Goal: Check status: Check status

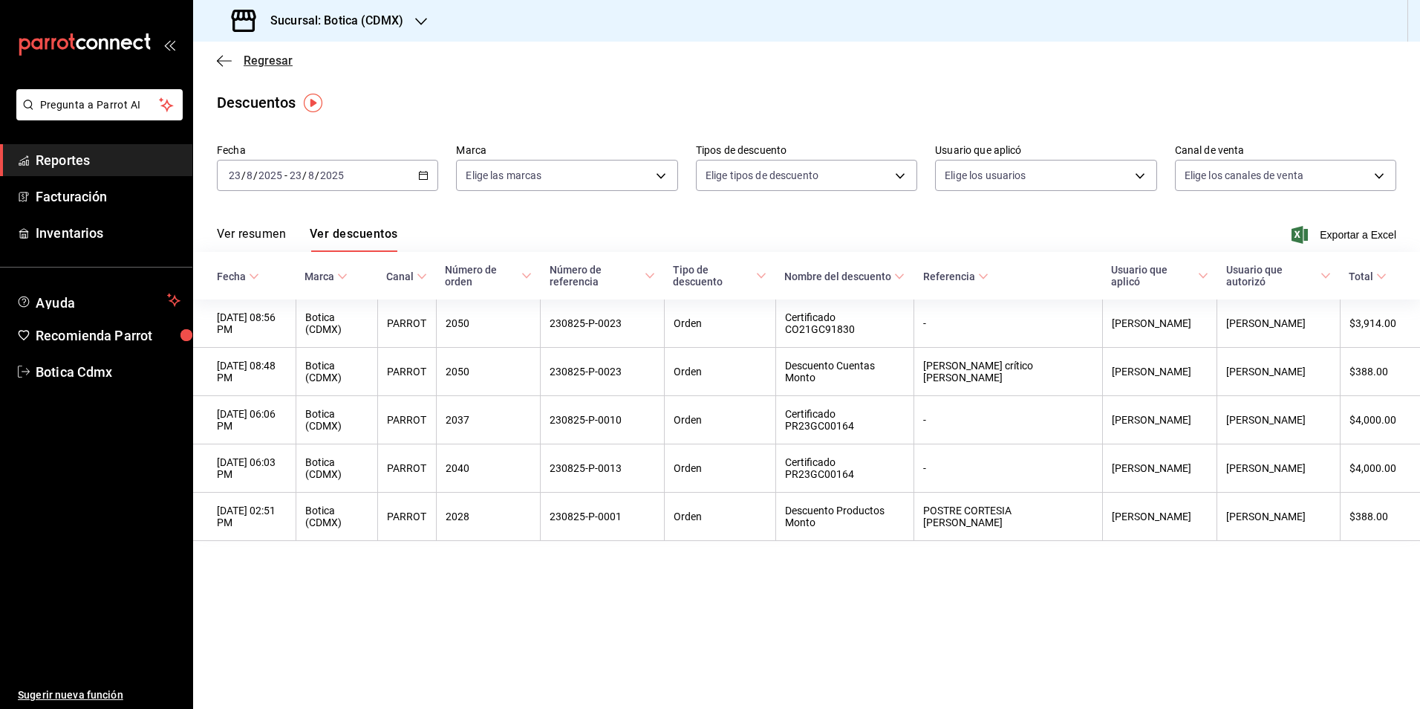
click at [269, 58] on span "Regresar" at bounding box center [268, 60] width 49 height 14
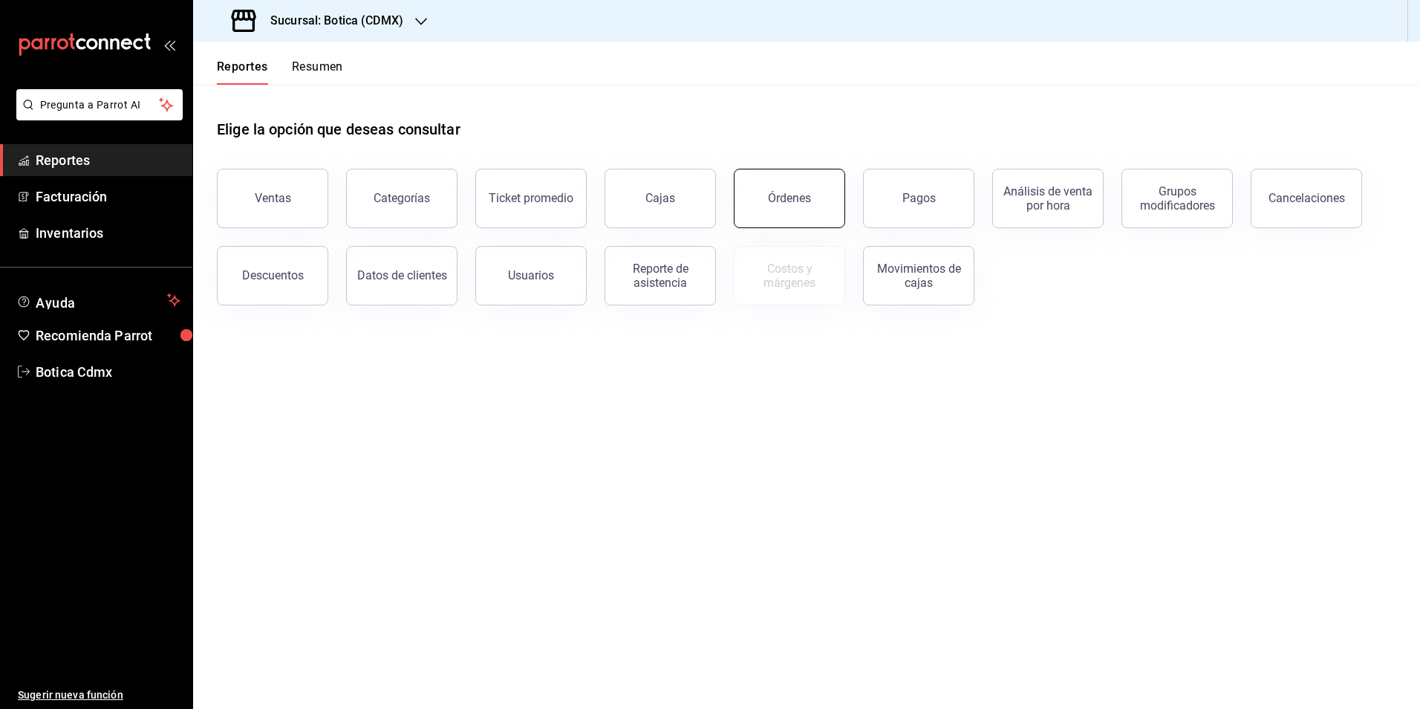
click at [794, 198] on div "Órdenes" at bounding box center [789, 198] width 43 height 14
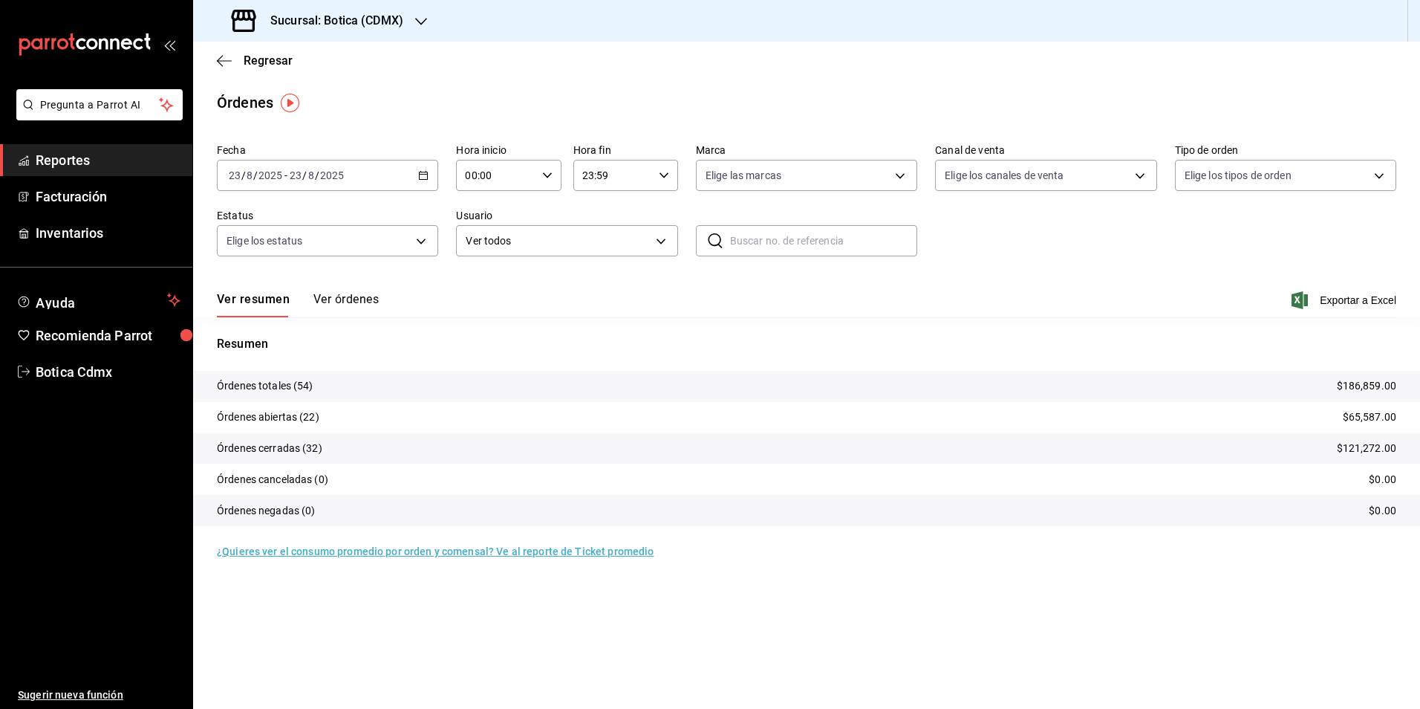
click at [475, 183] on input "00:00" at bounding box center [495, 175] width 79 height 30
click at [478, 211] on span "04" at bounding box center [482, 207] width 29 height 12
type input "04:00"
click at [263, 64] on div at bounding box center [710, 354] width 1420 height 709
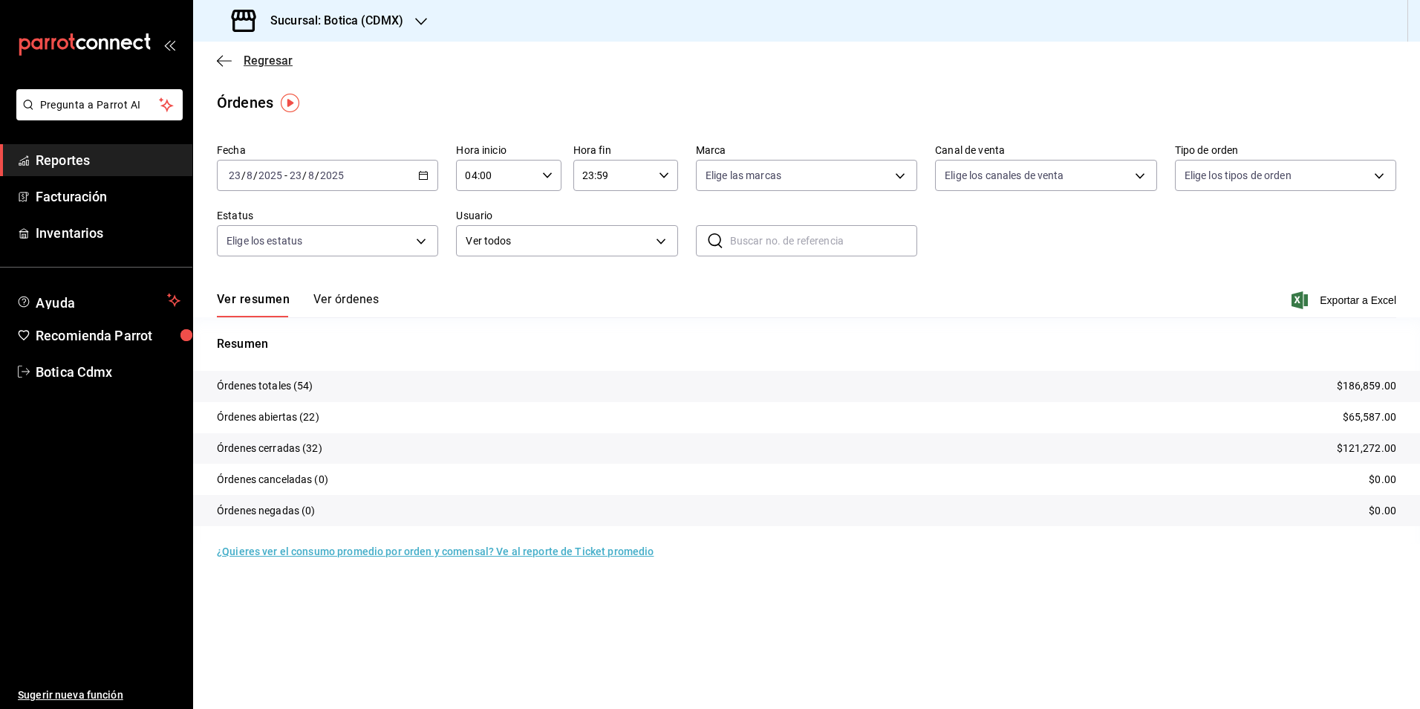
click at [267, 59] on span "Regresar" at bounding box center [268, 60] width 49 height 14
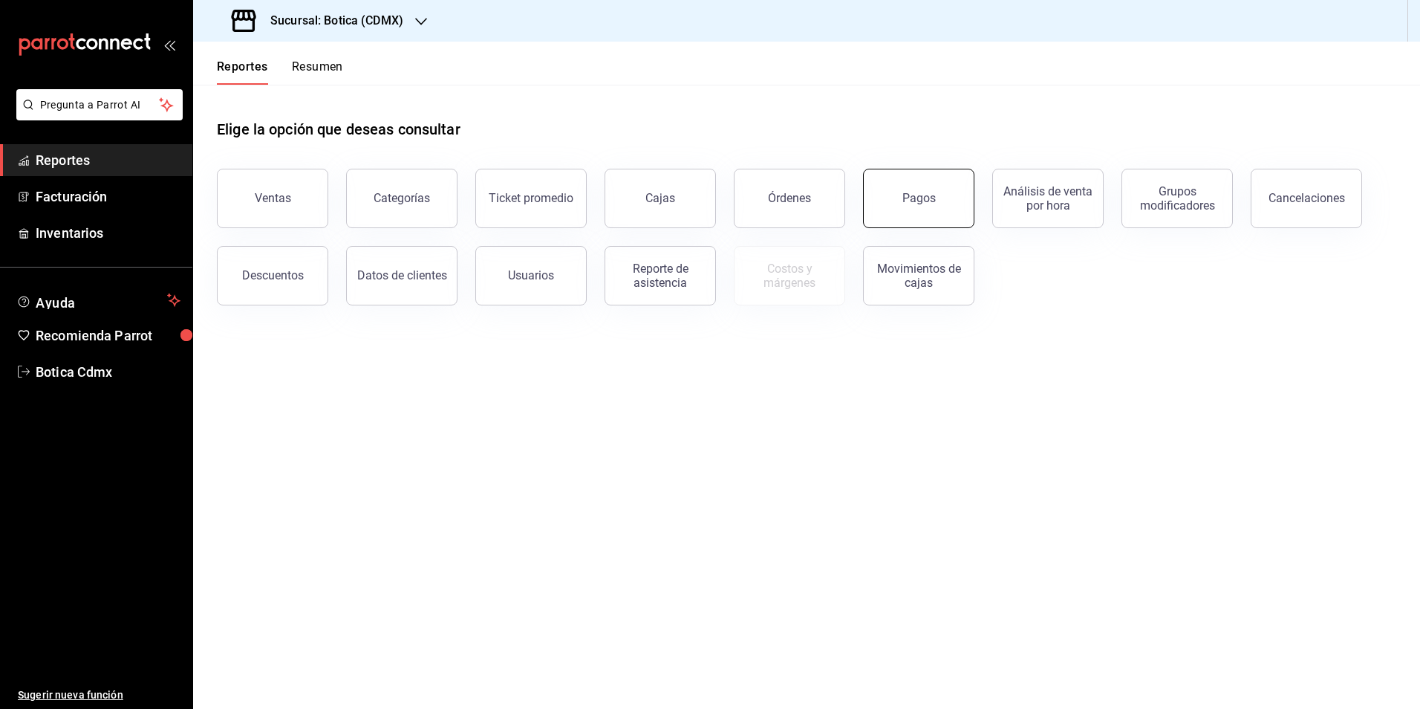
click at [929, 204] on div "Pagos" at bounding box center [919, 198] width 33 height 14
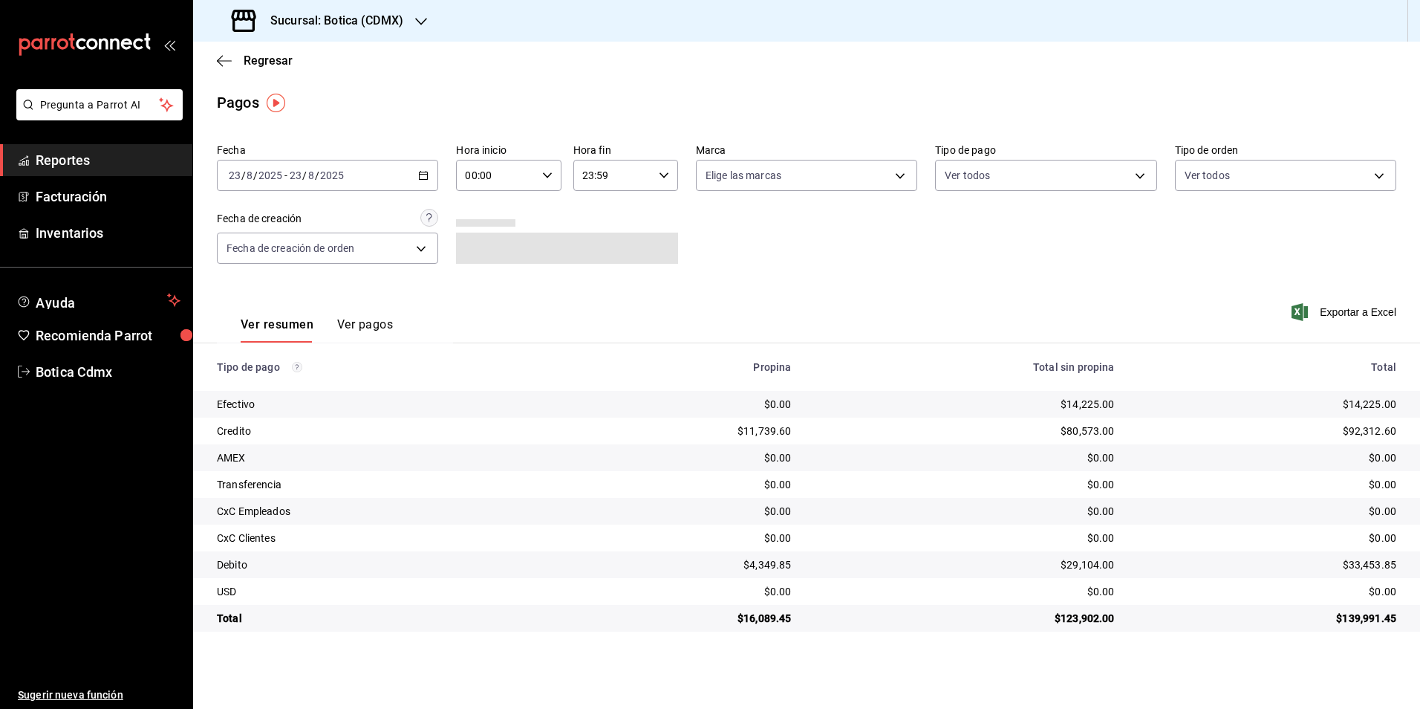
click at [501, 178] on input "00:00" at bounding box center [495, 175] width 79 height 30
click at [482, 276] on button "02" at bounding box center [482, 285] width 47 height 30
click at [538, 285] on span "25" at bounding box center [535, 288] width 29 height 12
type input "02:25"
